Goal: Information Seeking & Learning: Find contact information

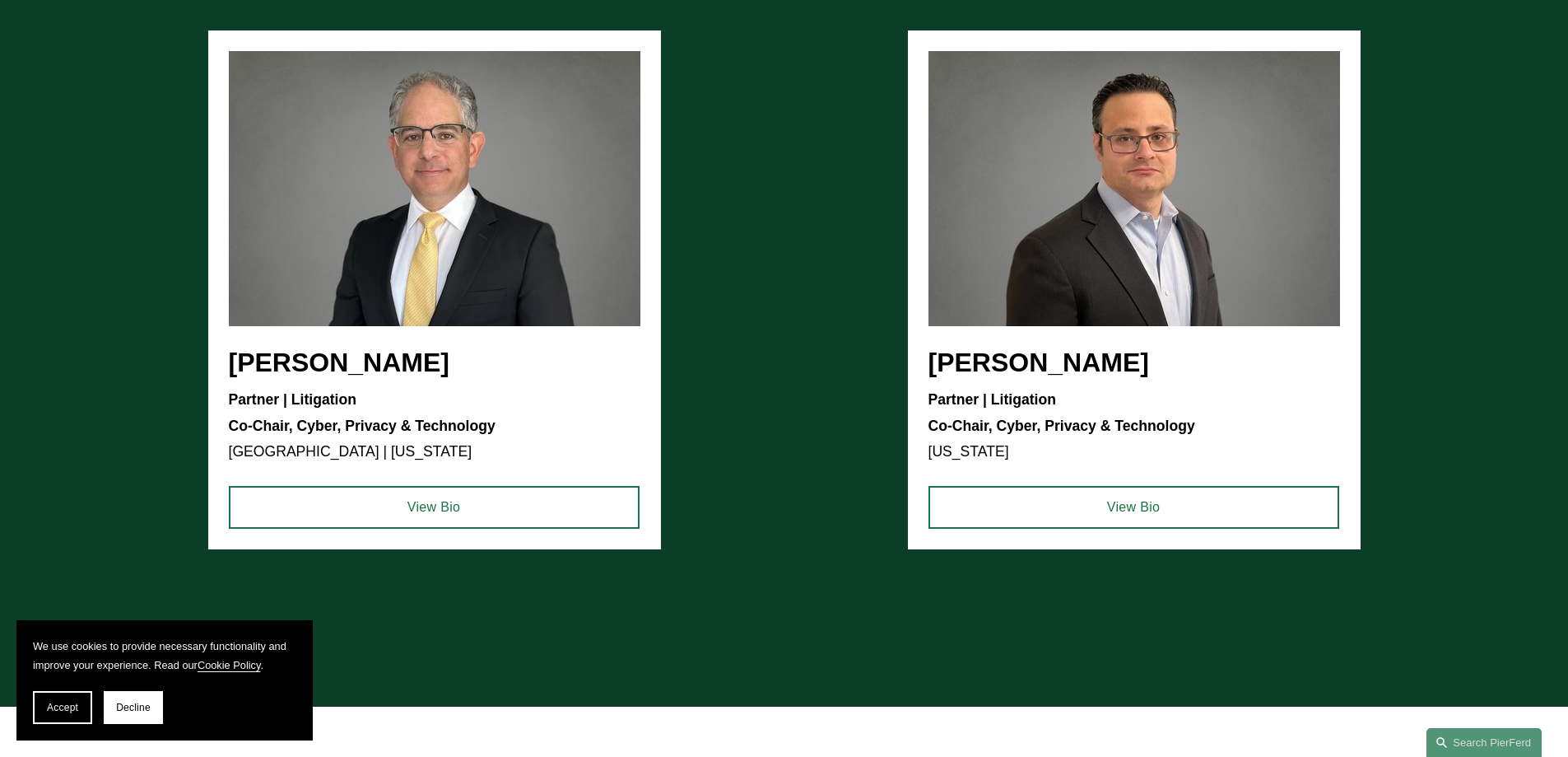
scroll to position [2141, 0]
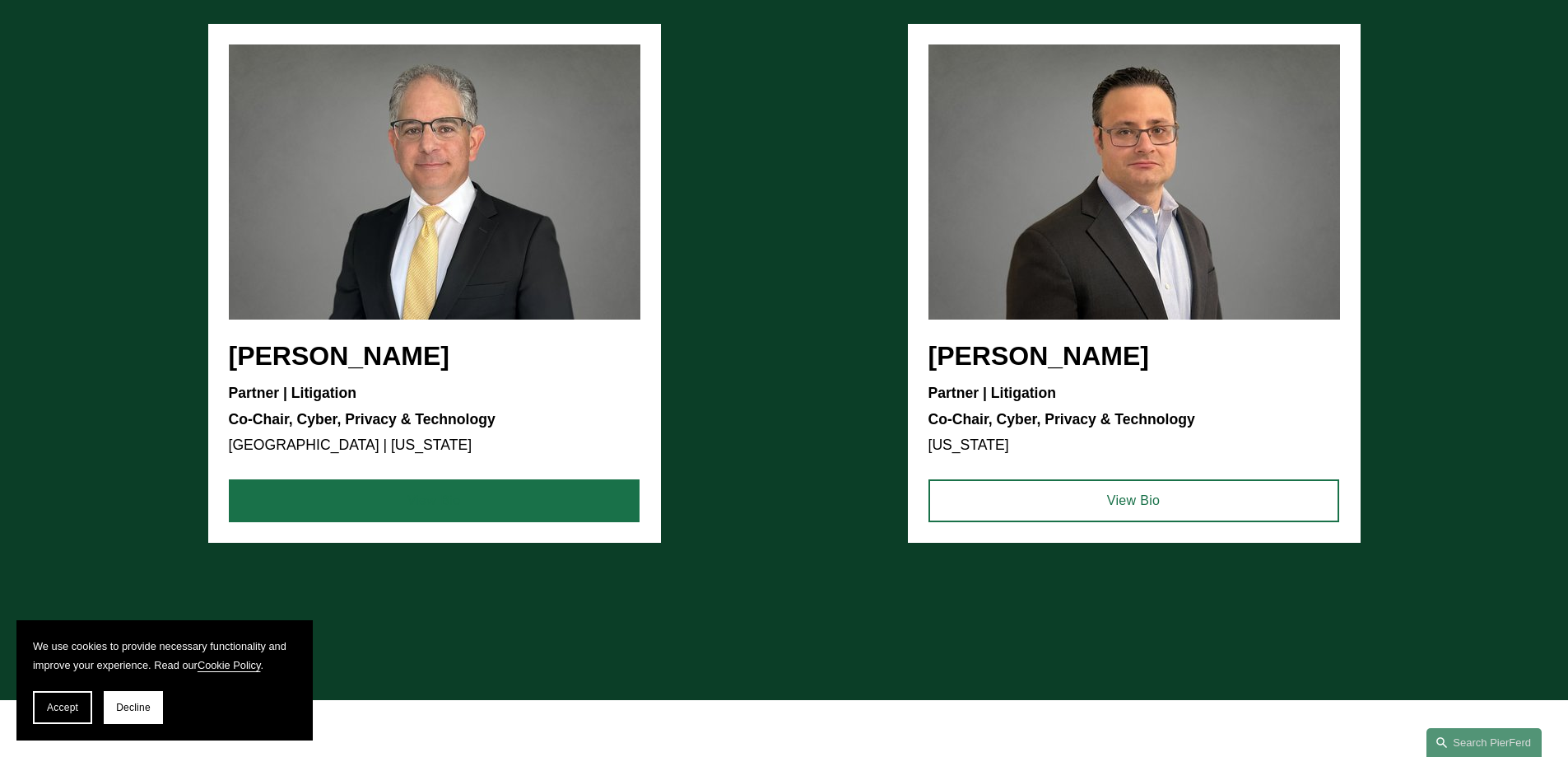
click at [428, 506] on link "View Bio" at bounding box center [434, 500] width 410 height 43
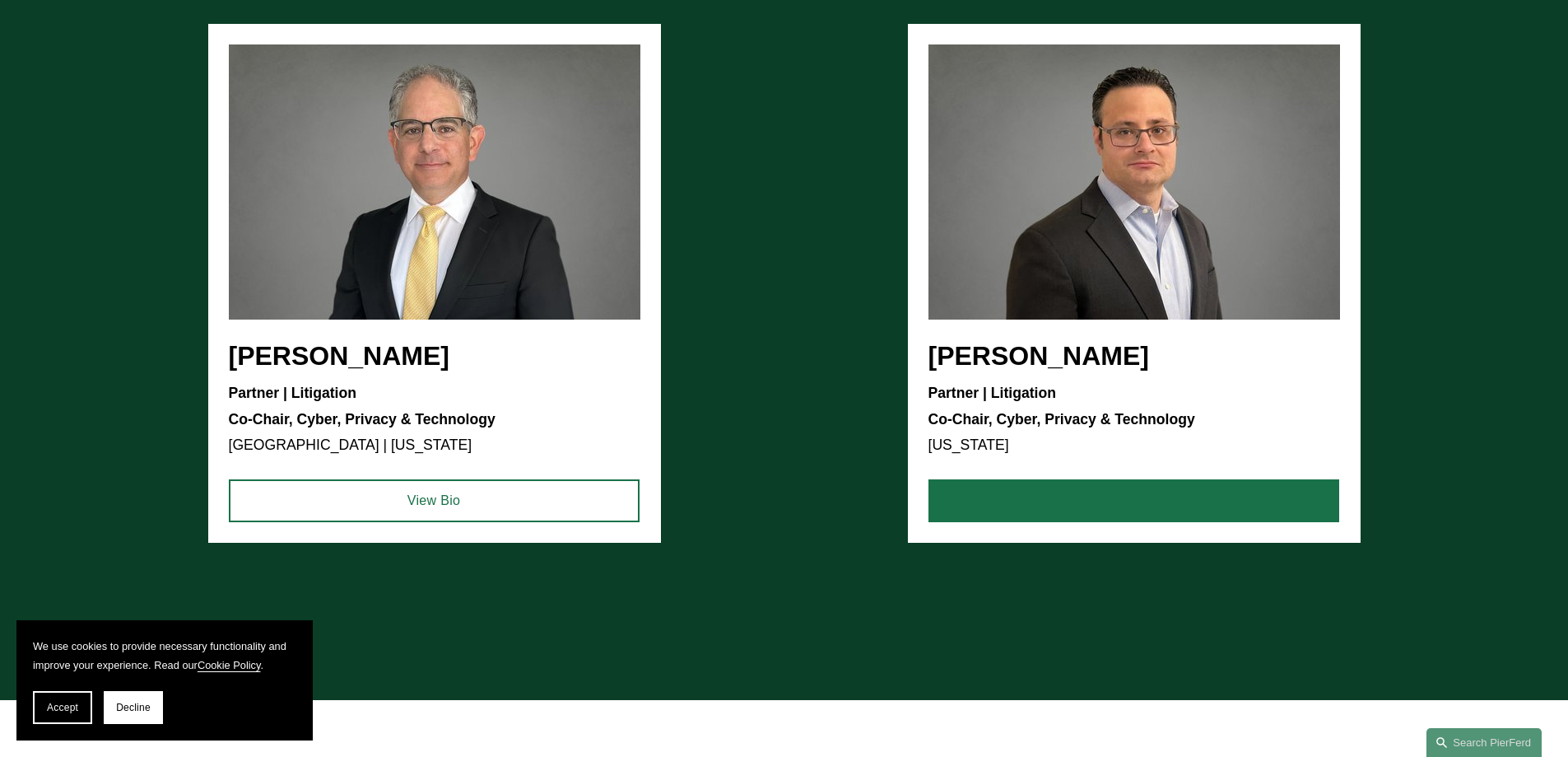
click at [1066, 511] on link "View Bio" at bounding box center [1134, 500] width 410 height 43
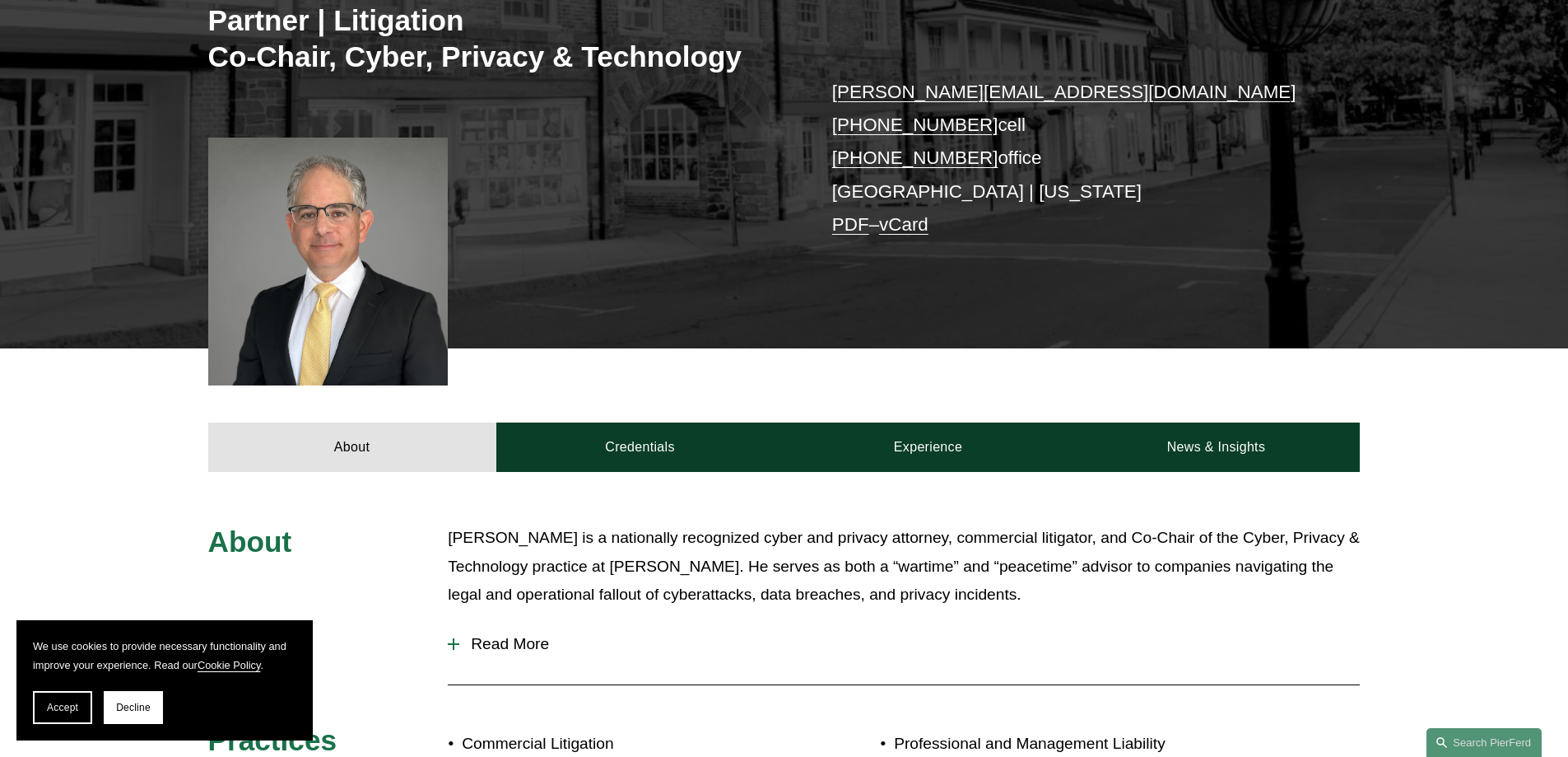
scroll to position [165, 0]
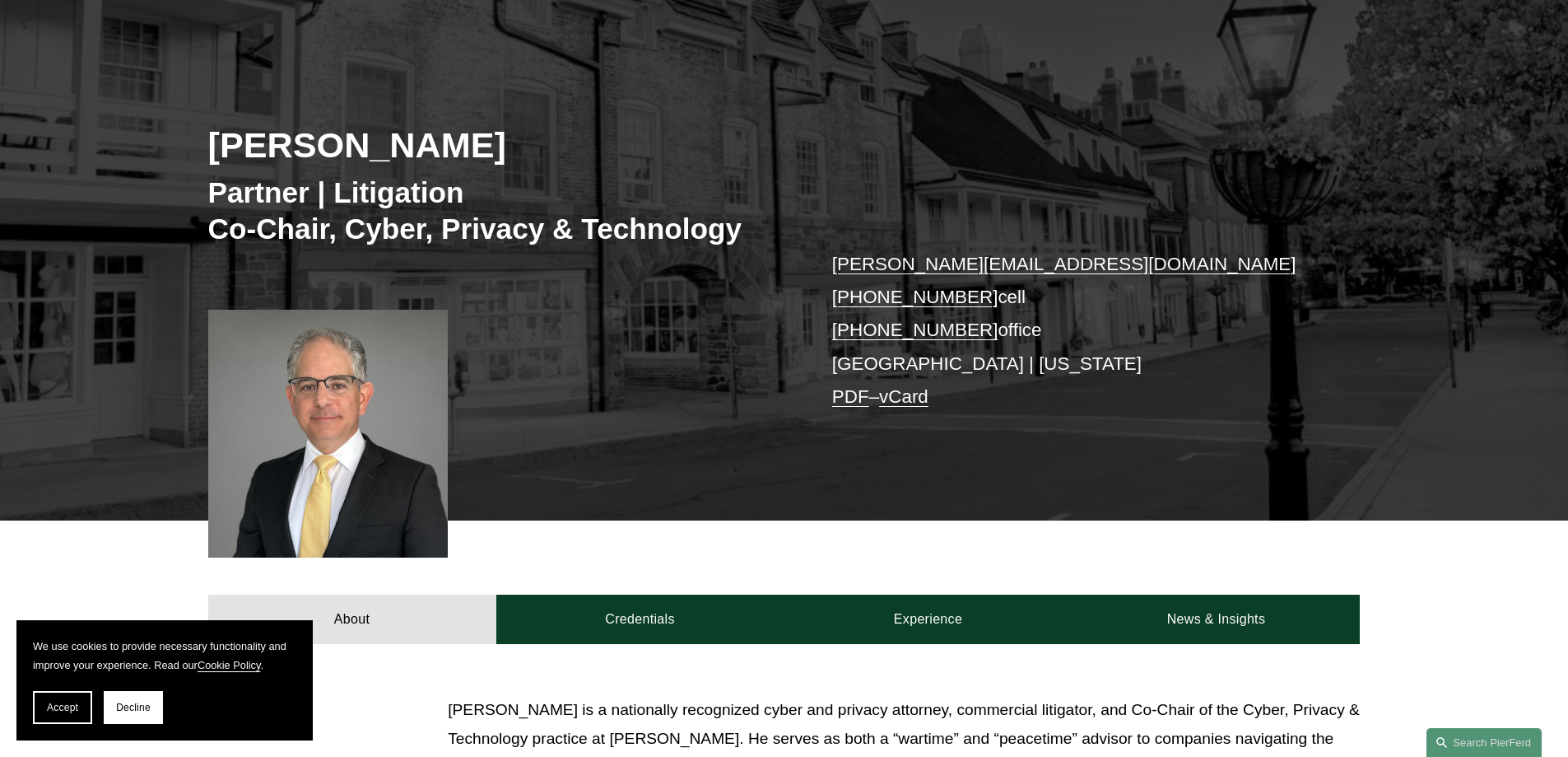
click at [853, 395] on link "PDF" at bounding box center [850, 396] width 37 height 21
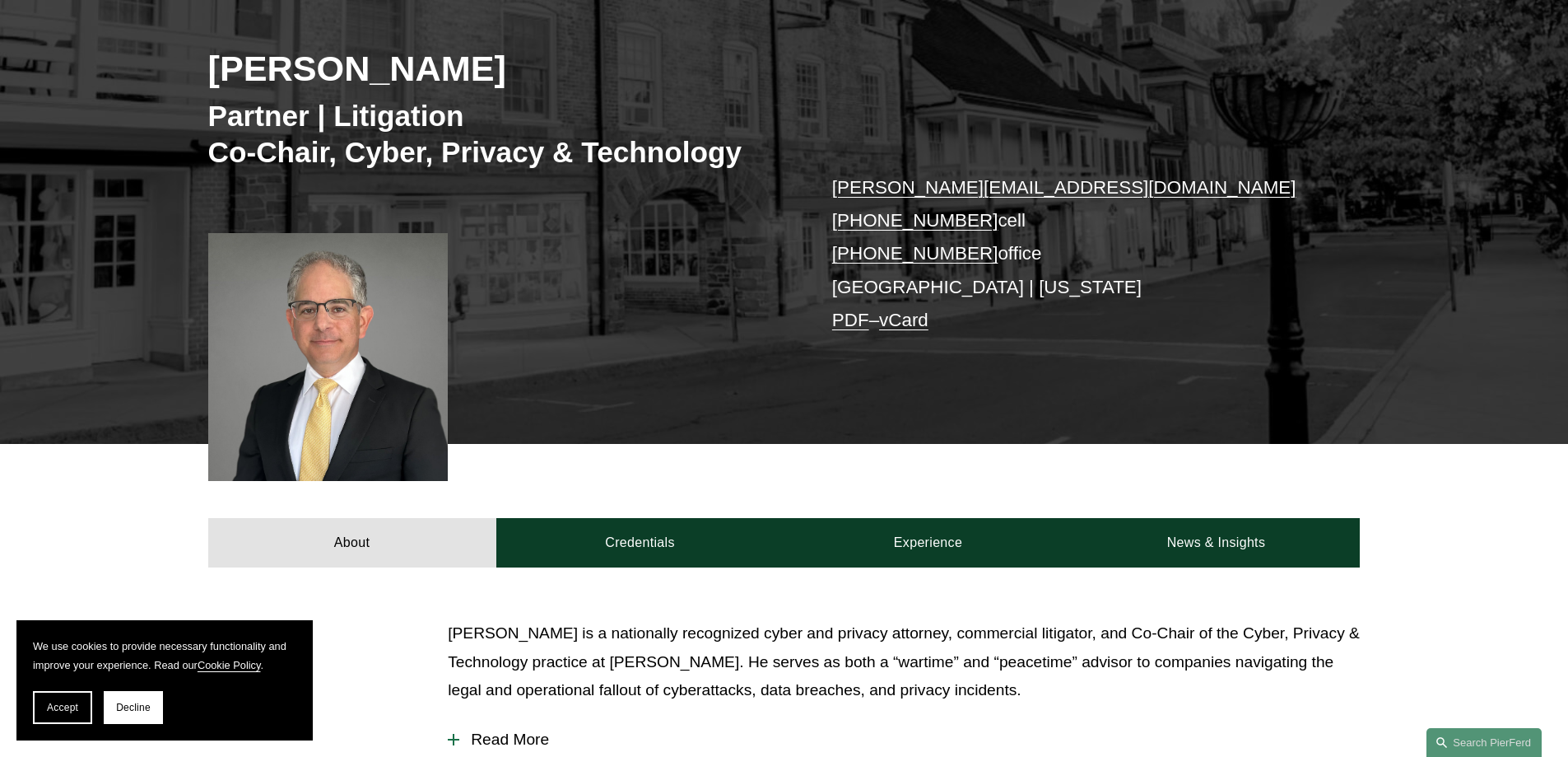
scroll to position [329, 0]
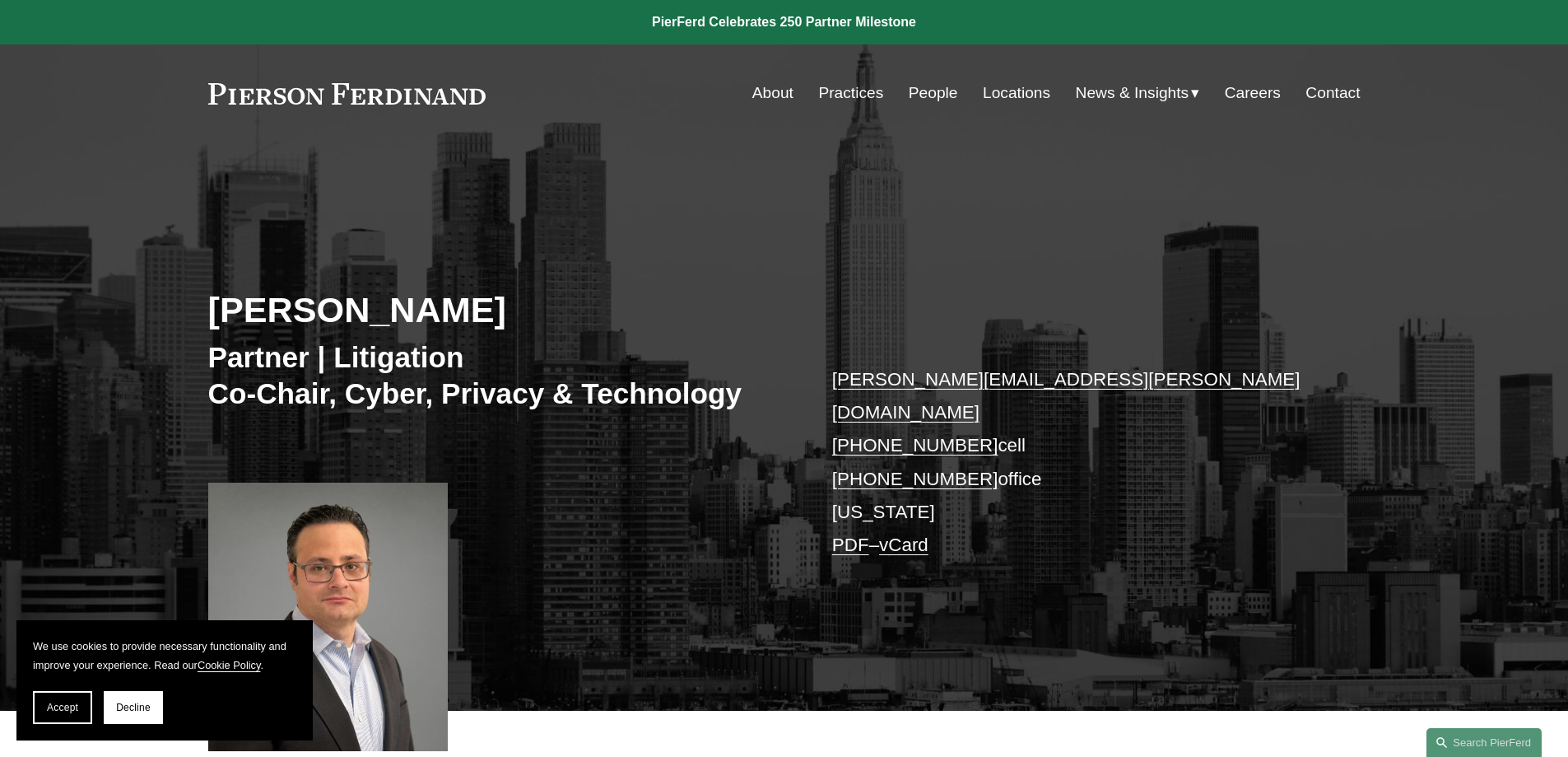
click at [854, 535] on link "PDF" at bounding box center [850, 545] width 37 height 21
